Goal: Find specific page/section

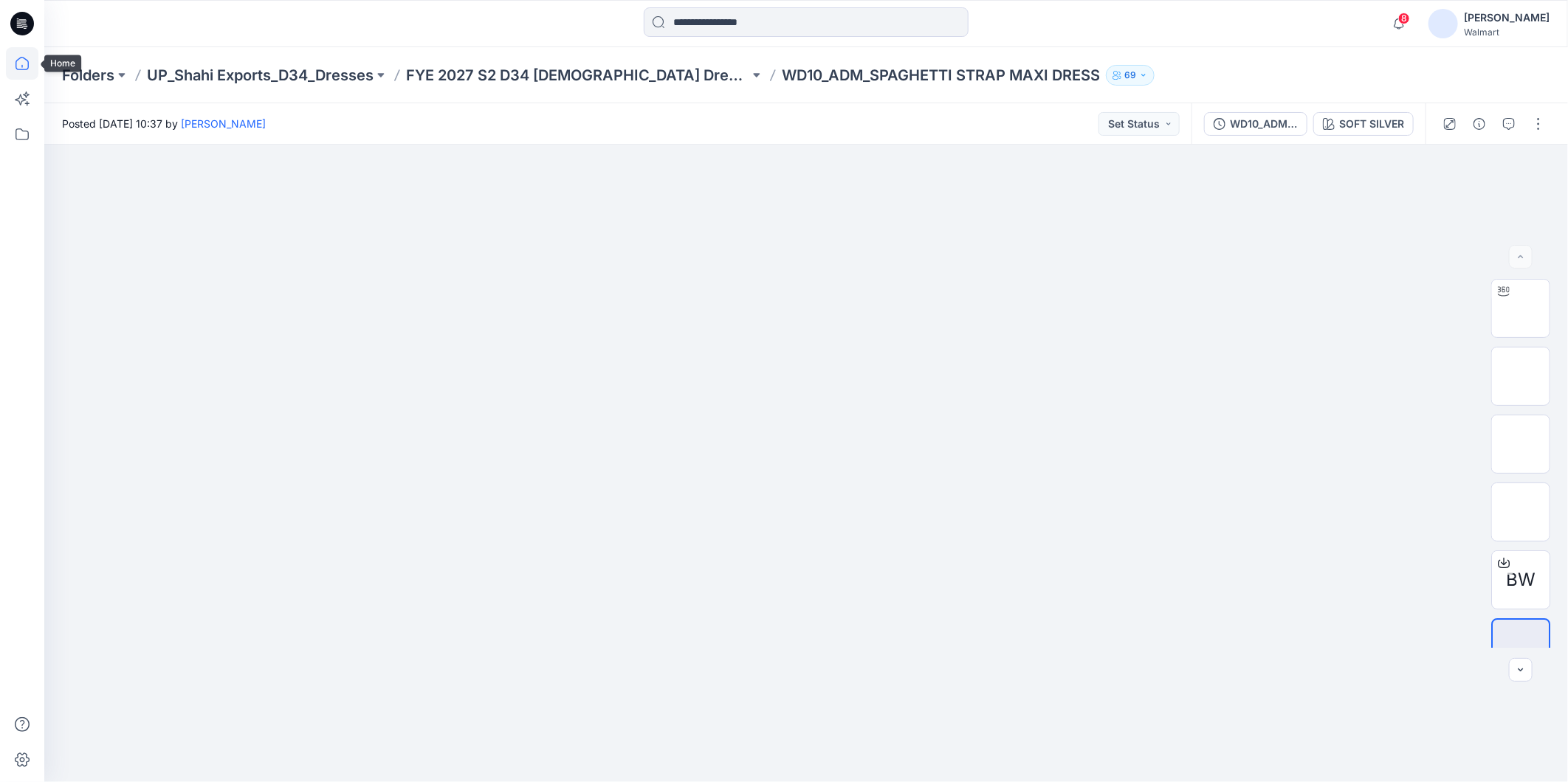
click at [35, 64] on icon at bounding box center [22, 63] width 32 height 32
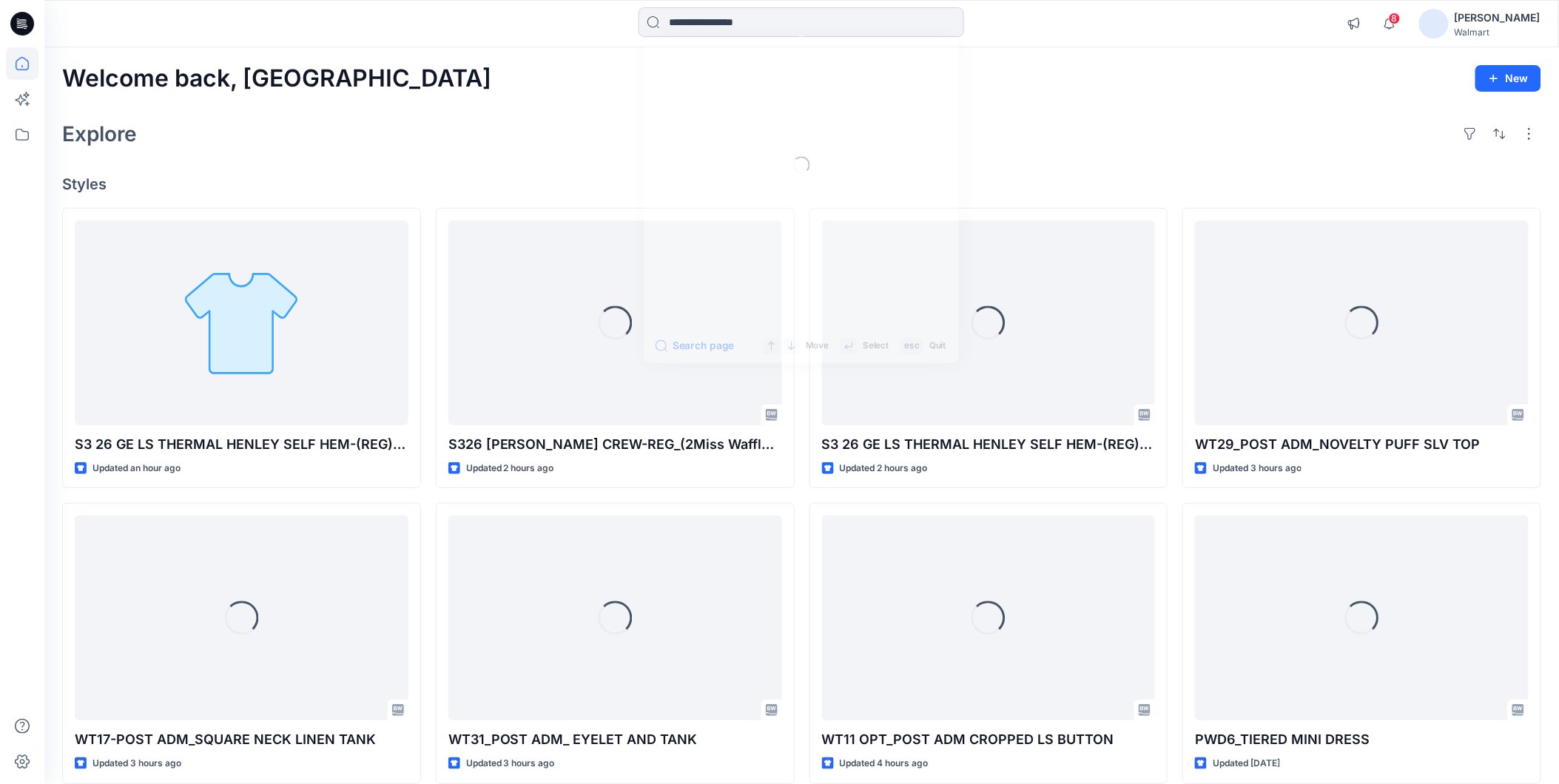
click at [725, 15] on input at bounding box center [801, 22] width 325 height 29
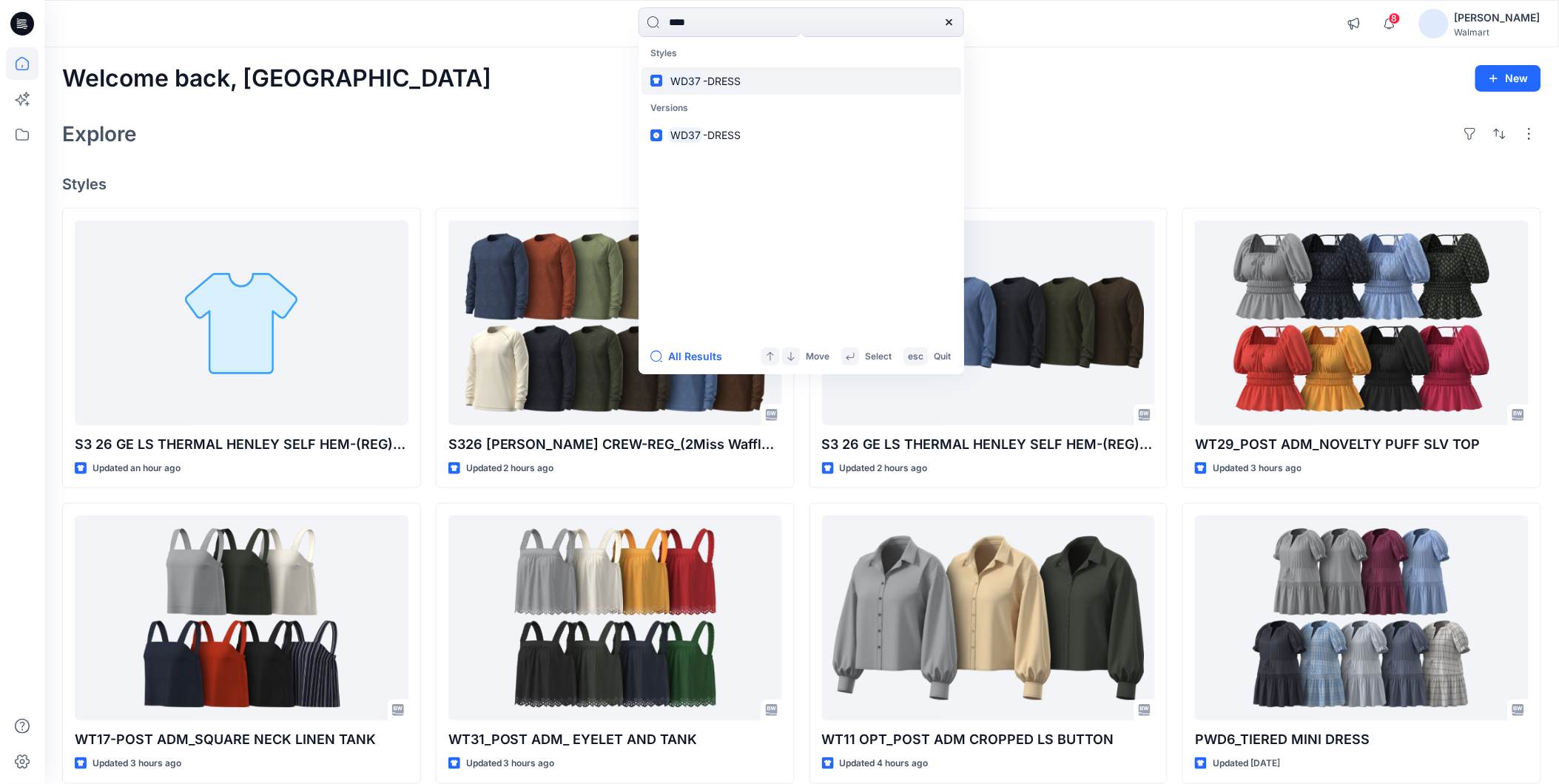
type input "****"
click at [720, 71] on link "WD37 -DRESS" at bounding box center [801, 80] width 319 height 27
